Goal: Task Accomplishment & Management: Use online tool/utility

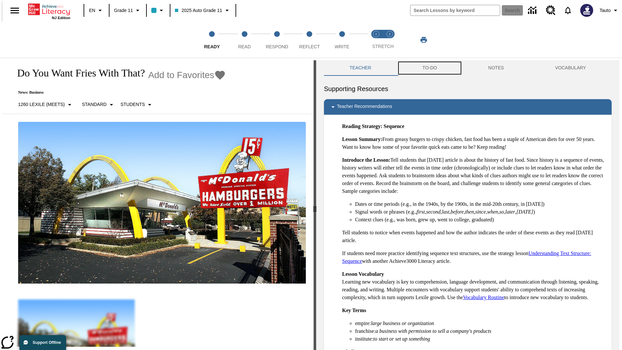
click at [429, 68] on button "TO-DO" at bounding box center [430, 68] width 66 height 16
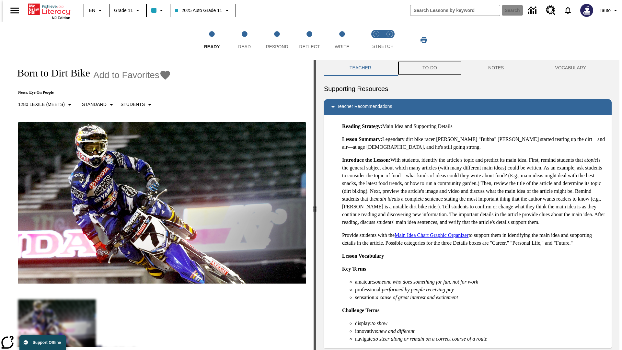
click at [429, 68] on button "TO-DO" at bounding box center [430, 68] width 66 height 16
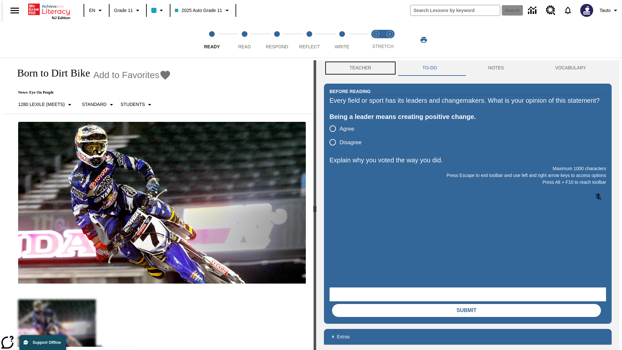
scroll to position [0, 0]
